Goal: Entertainment & Leisure: Consume media (video, audio)

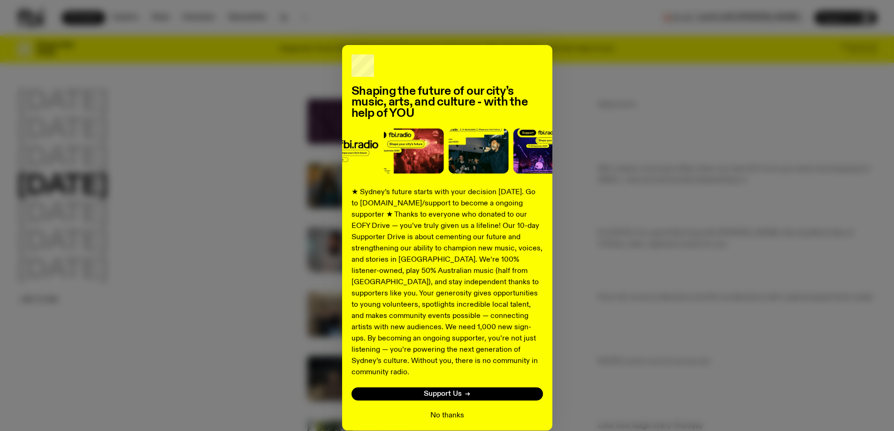
click at [439, 410] on button "No thanks" at bounding box center [447, 415] width 34 height 11
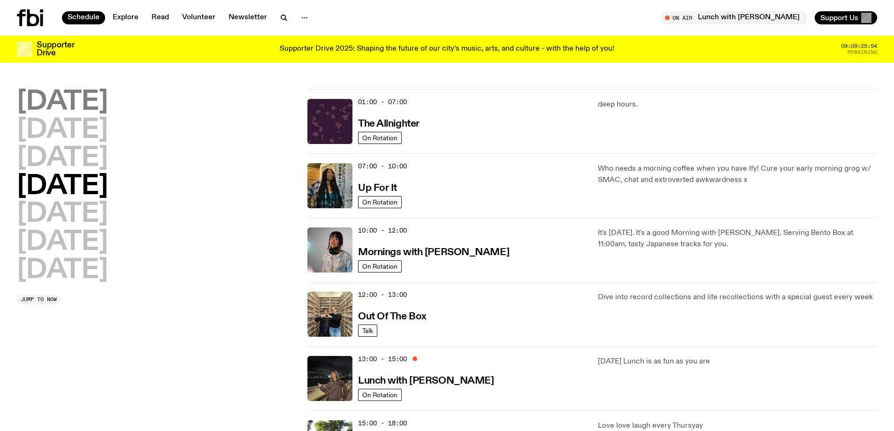
click at [87, 102] on h2 "[DATE]" at bounding box center [62, 102] width 91 height 26
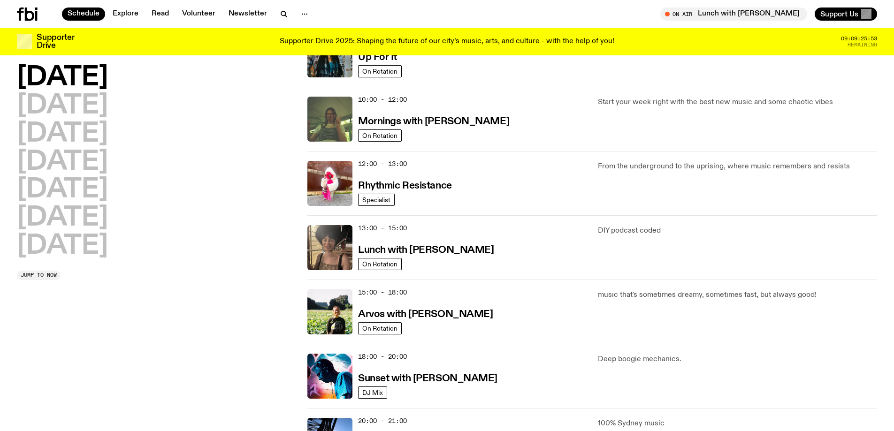
scroll to position [308, 0]
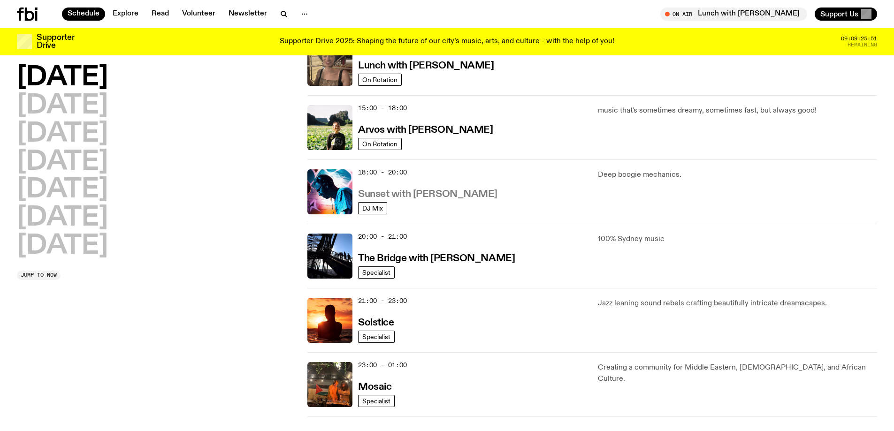
click at [388, 193] on h3 "Sunset with [PERSON_NAME]" at bounding box center [427, 195] width 139 height 10
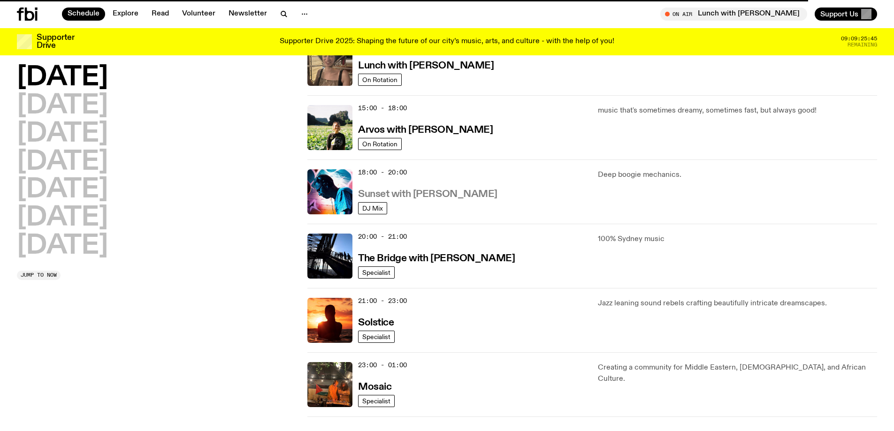
click at [380, 191] on h3 "Sunset with [PERSON_NAME]" at bounding box center [427, 195] width 139 height 10
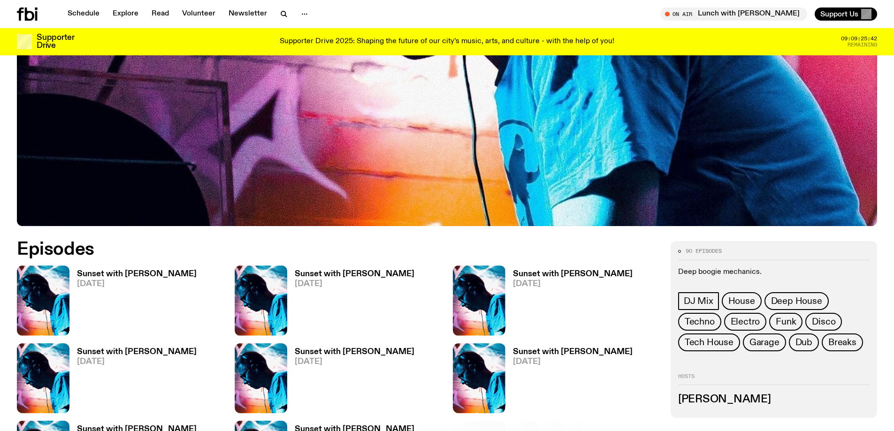
scroll to position [417, 0]
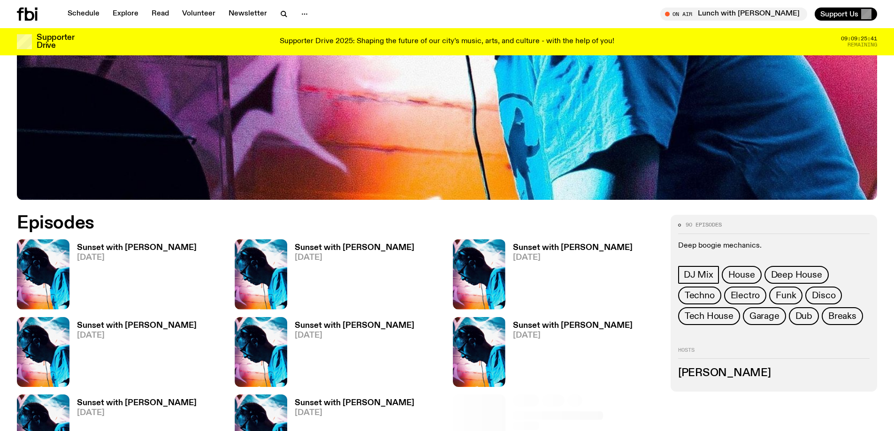
click at [92, 240] on div "Sunset with [PERSON_NAME] [DATE]" at bounding box center [132, 274] width 127 height 70
click at [92, 250] on h3 "Sunset with [PERSON_NAME]" at bounding box center [137, 248] width 120 height 8
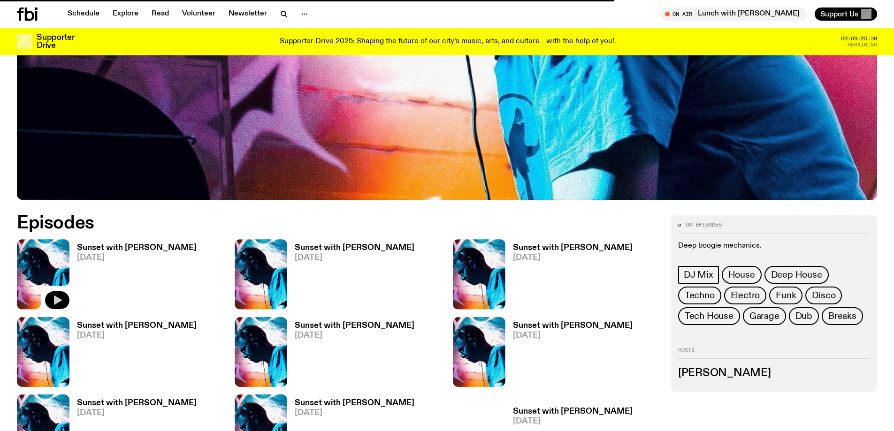
click at [54, 301] on icon "button" at bounding box center [57, 300] width 11 height 11
